Goal: Task Accomplishment & Management: Manage account settings

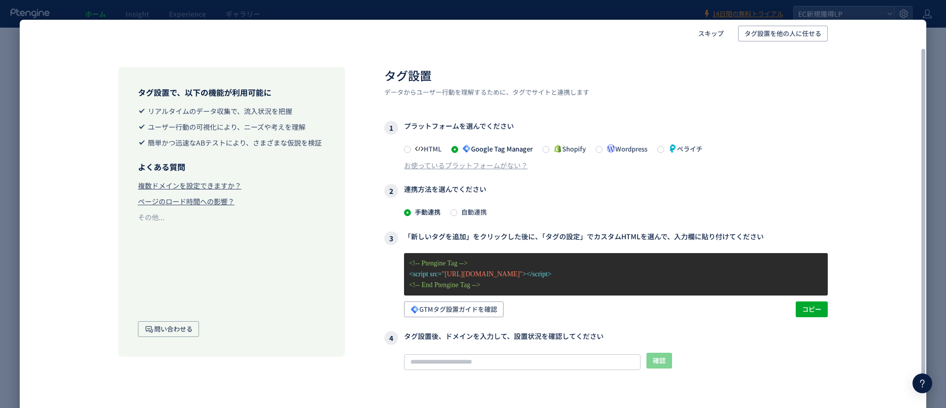
click at [780, 140] on div "1 プラットフォームを選んでください HTML Google Tag Manager Shopify Wordpress ペライチ お使っているプラットフォー…" at bounding box center [606, 145] width 444 height 49
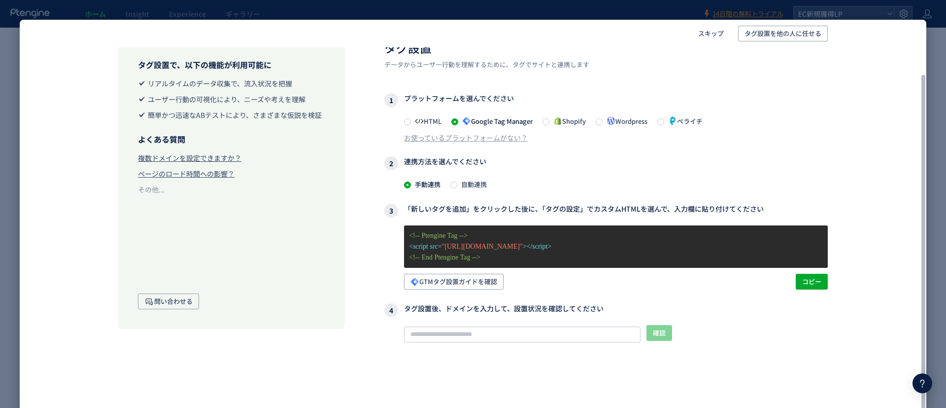
scroll to position [31, 0]
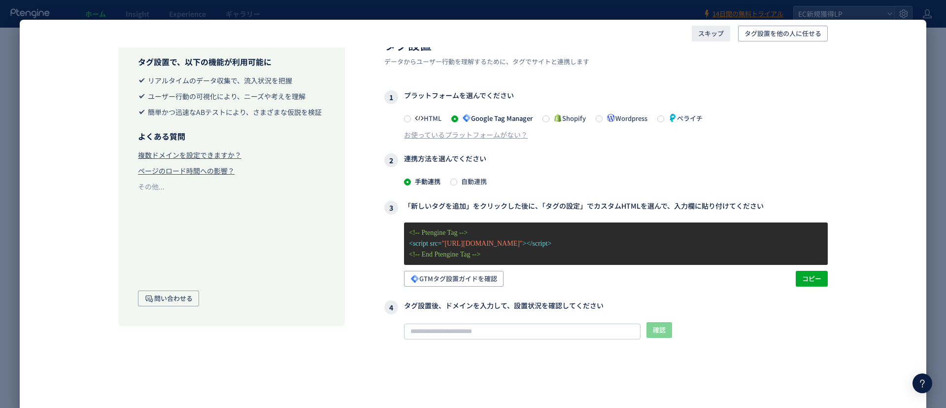
click at [702, 34] on span "スキップ" at bounding box center [711, 34] width 26 height 16
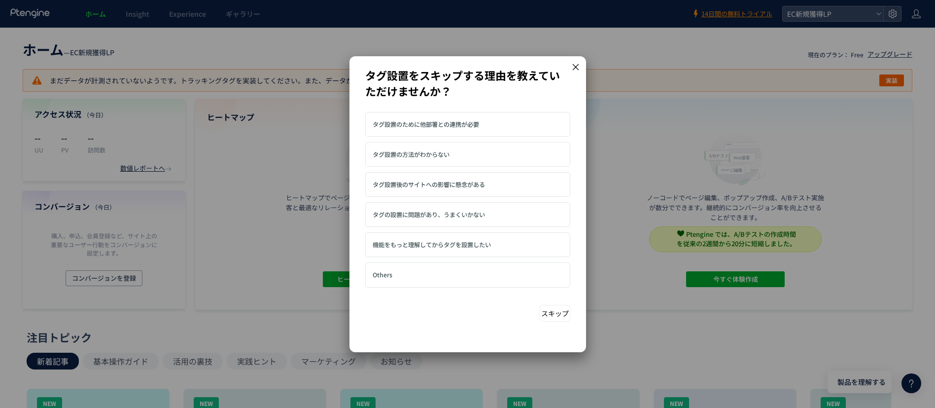
click at [561, 315] on button "スキップ" at bounding box center [555, 313] width 31 height 17
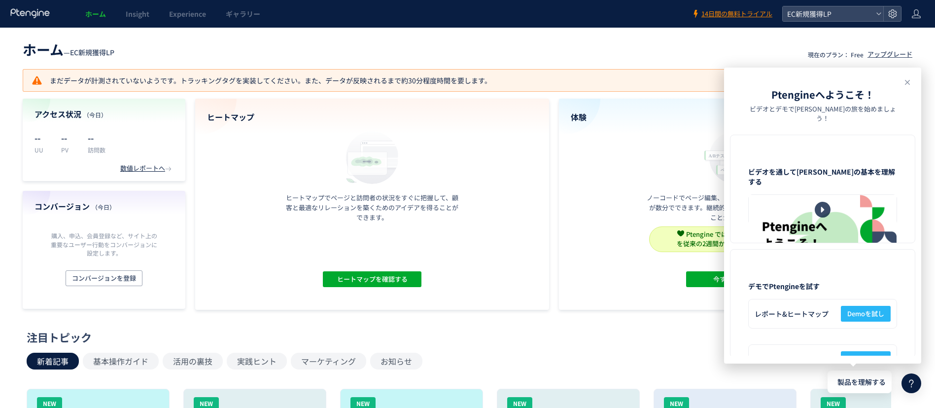
click at [922, 13] on header "ホーム Insight Experience ギャラリー 14日間の無料トライアル EC新規獲得LP" at bounding box center [467, 14] width 935 height 28
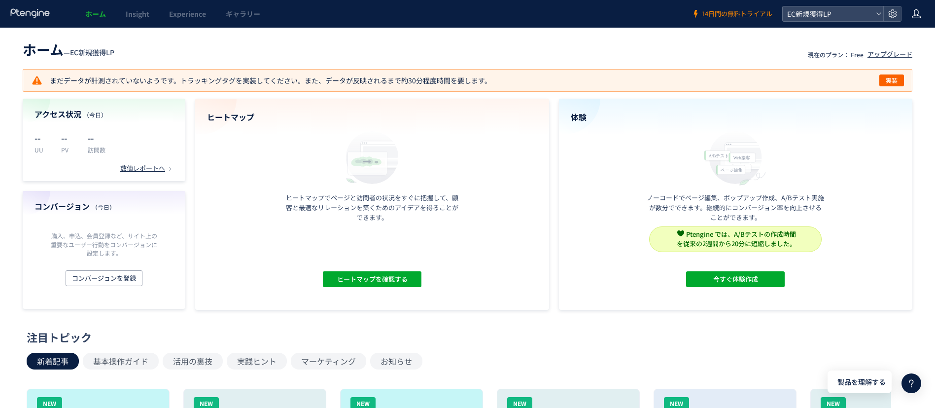
click at [918, 20] on div at bounding box center [916, 14] width 10 height 28
click at [921, 15] on icon at bounding box center [916, 14] width 10 height 10
click at [916, 15] on icon at bounding box center [916, 14] width 10 height 10
click at [907, 34] on span "アカウント設定" at bounding box center [891, 39] width 48 height 10
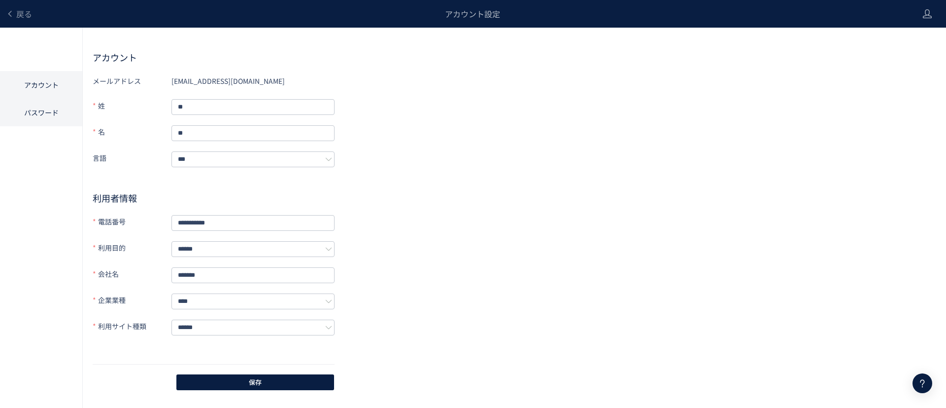
click at [58, 117] on li "パスワード" at bounding box center [41, 113] width 82 height 28
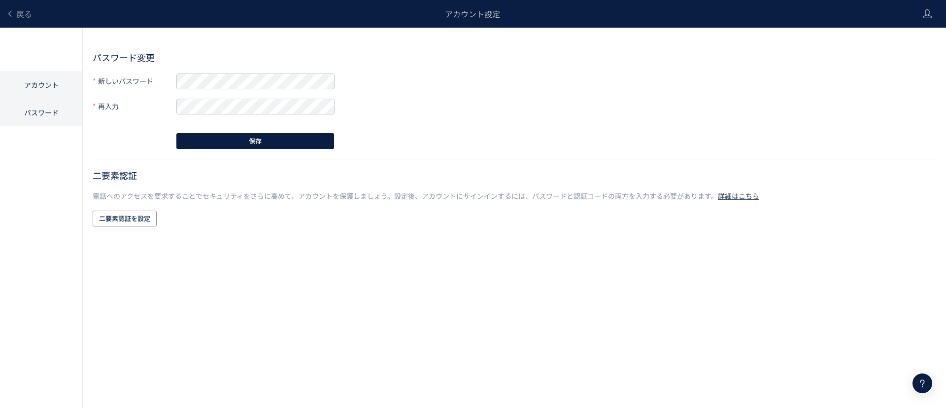
click at [54, 86] on li "アカウント" at bounding box center [41, 85] width 82 height 28
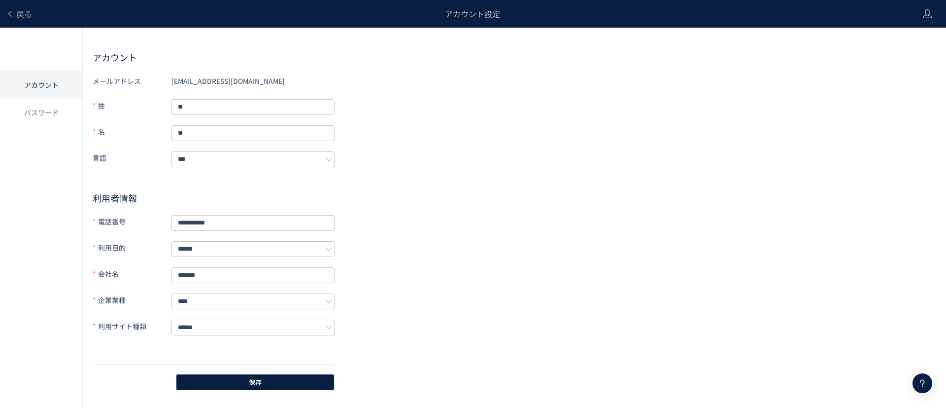
click at [253, 84] on div "[EMAIL_ADDRESS][DOMAIN_NAME]" at bounding box center [253, 81] width 163 height 16
drag, startPoint x: 234, startPoint y: 105, endPoint x: 206, endPoint y: 89, distance: 32.9
click at [206, 90] on form "**********" at bounding box center [214, 218] width 242 height 291
drag, startPoint x: 172, startPoint y: 80, endPoint x: 248, endPoint y: 80, distance: 75.4
click at [248, 80] on div "[EMAIL_ADDRESS][DOMAIN_NAME]" at bounding box center [253, 81] width 163 height 16
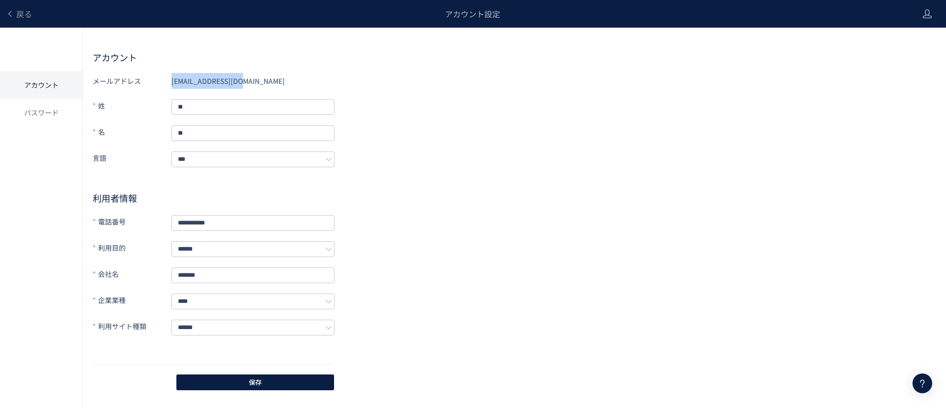
copy div "[EMAIL_ADDRESS][DOMAIN_NAME]"
click at [924, 15] on icon at bounding box center [928, 14] width 10 height 10
click at [914, 53] on li "ログアウト" at bounding box center [906, 55] width 73 height 16
